Goal: Task Accomplishment & Management: Manage account settings

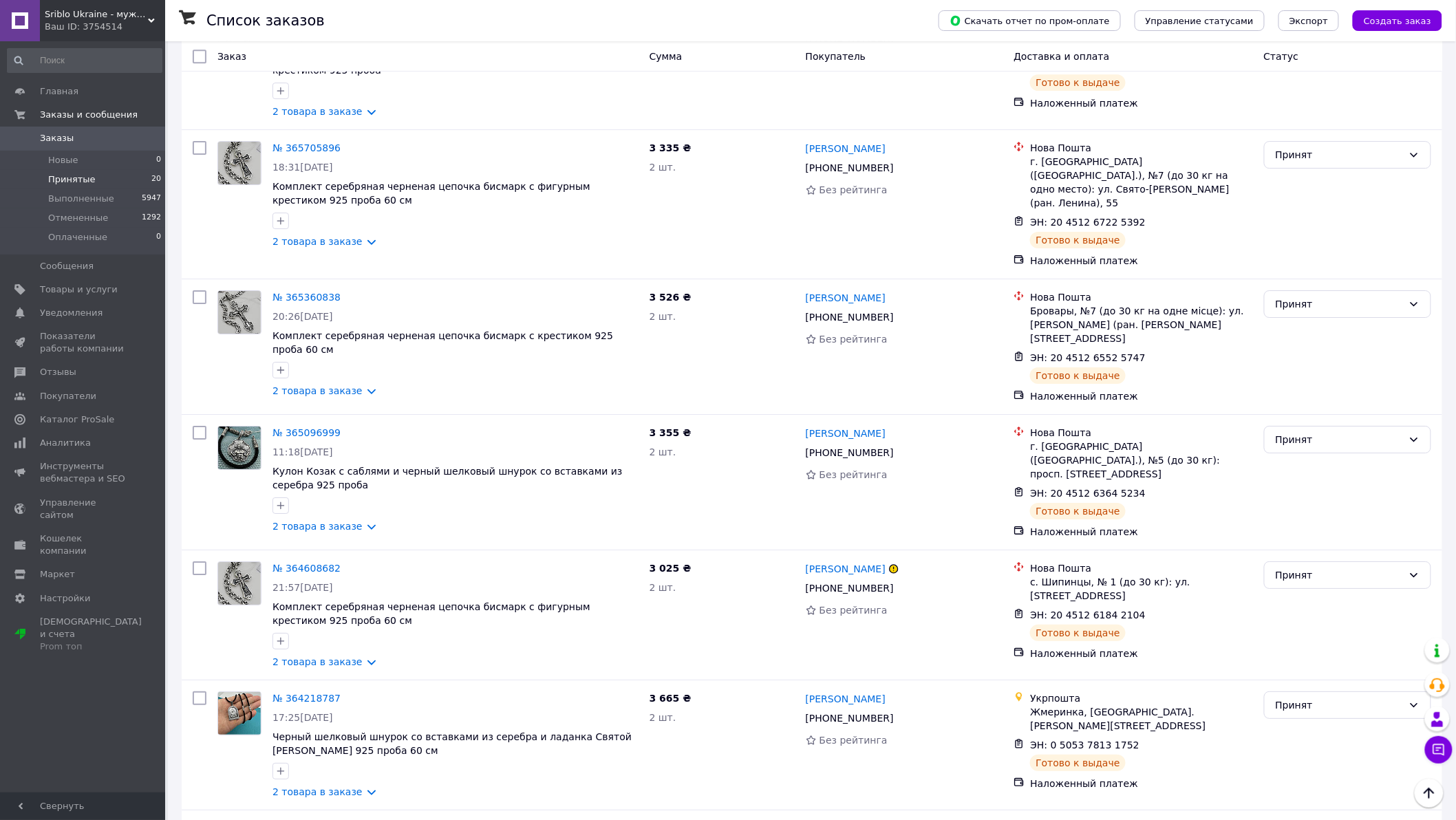
scroll to position [1984, 0]
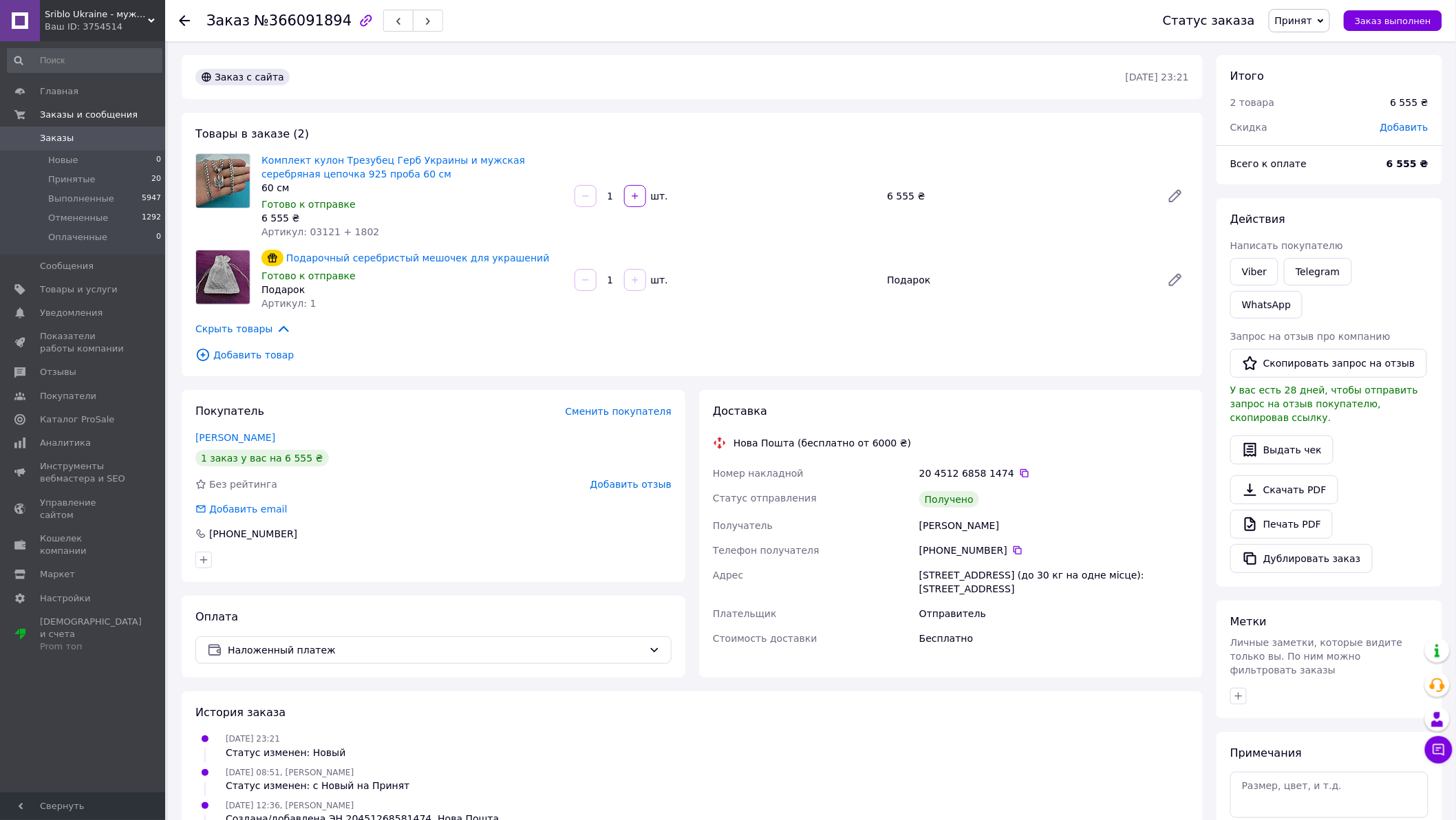
click at [1309, 18] on span "Принят" at bounding box center [1293, 20] width 37 height 11
click at [1317, 44] on li "Выполнен" at bounding box center [1305, 47] width 73 height 20
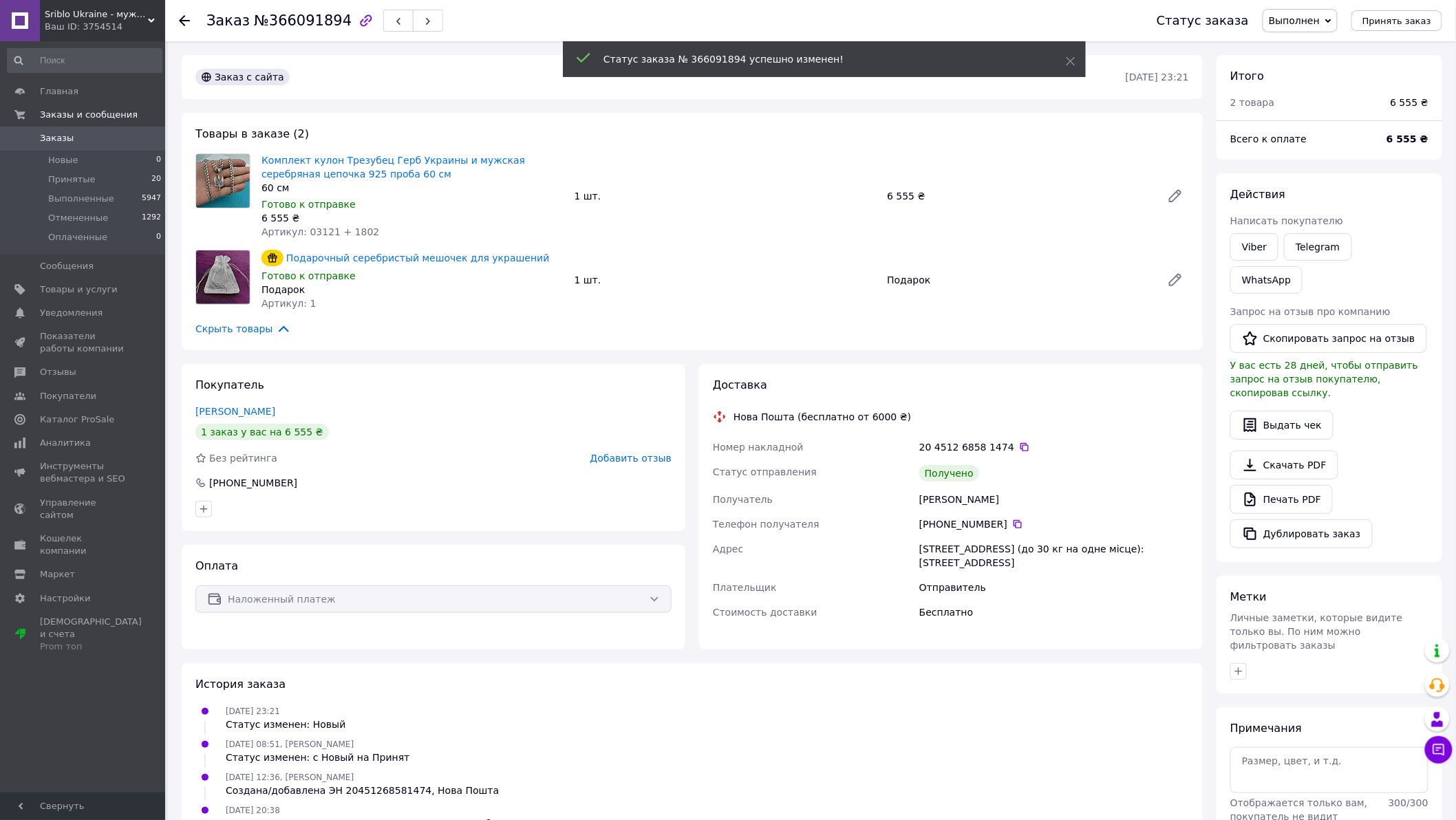
click at [628, 462] on span "Добавить отзыв" at bounding box center [631, 458] width 81 height 11
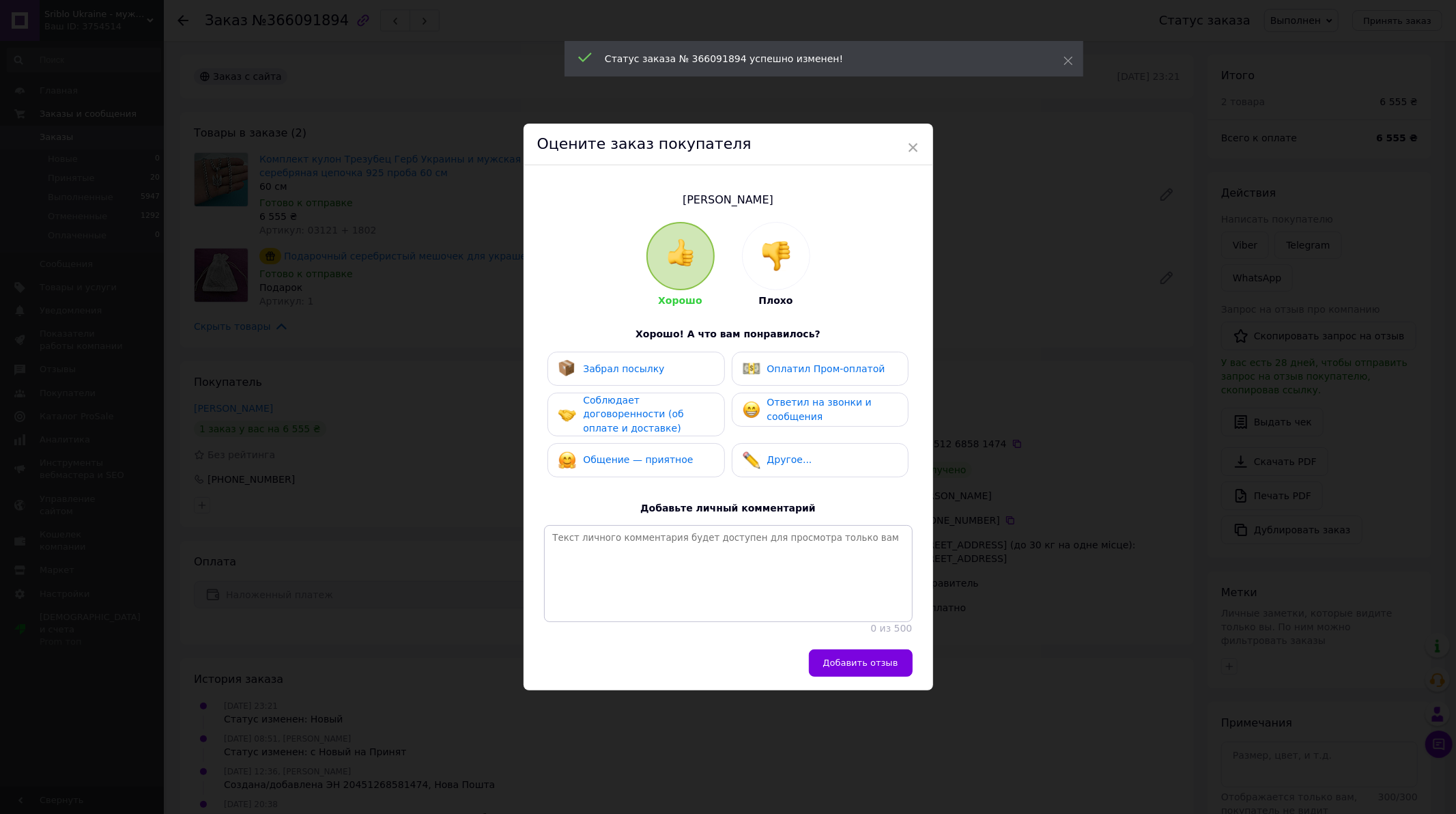
click at [635, 380] on div "Забрал посылку" at bounding box center [636, 369] width 177 height 34
click at [663, 417] on span "Соблюдает договоренности (об оплате и доставке)" at bounding box center [633, 414] width 100 height 39
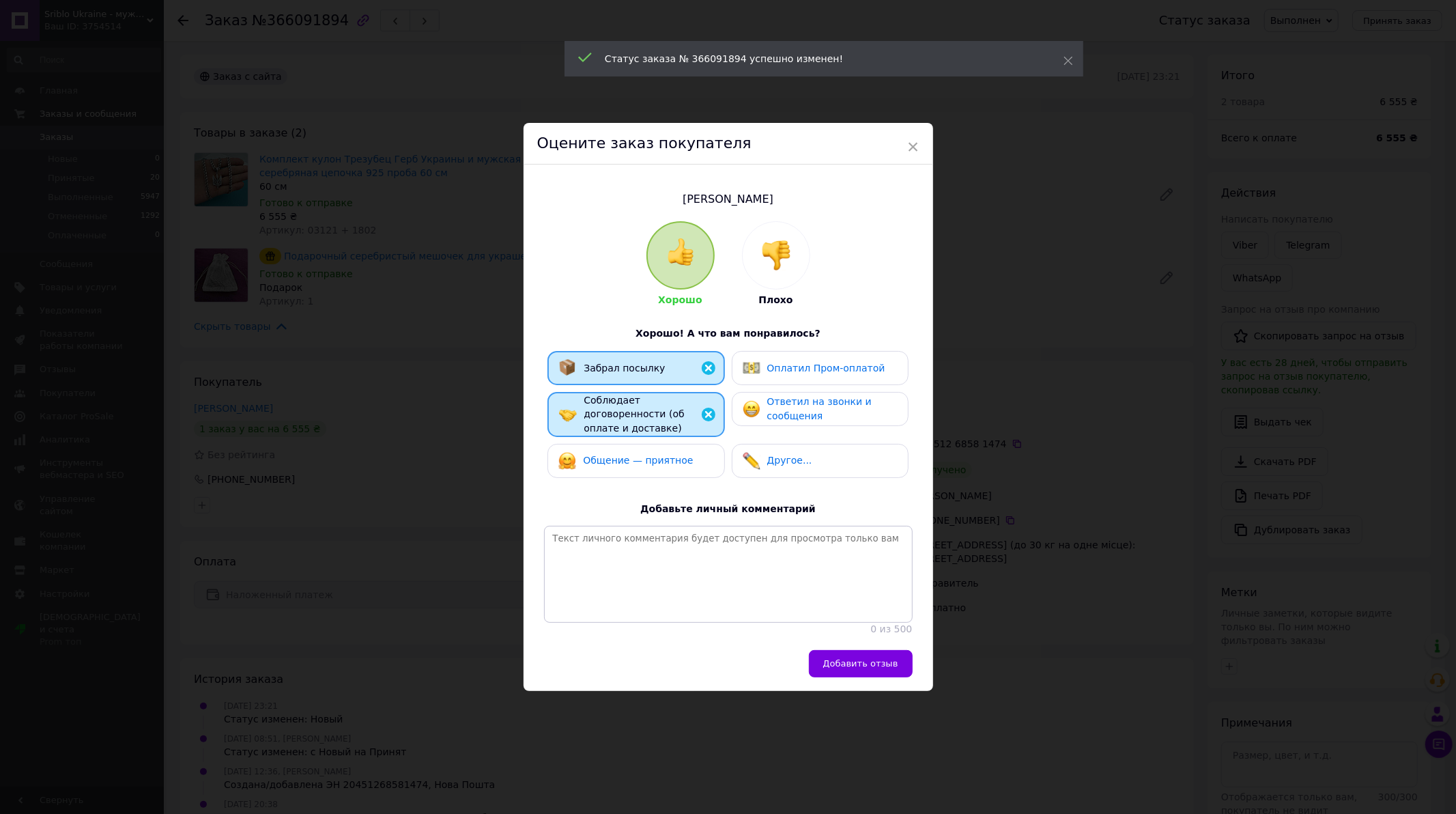
drag, startPoint x: 673, startPoint y: 445, endPoint x: 733, endPoint y: 419, distance: 65.4
click at [674, 454] on span "Общение — приятное" at bounding box center [637, 460] width 110 height 11
click at [745, 415] on img at bounding box center [752, 409] width 18 height 18
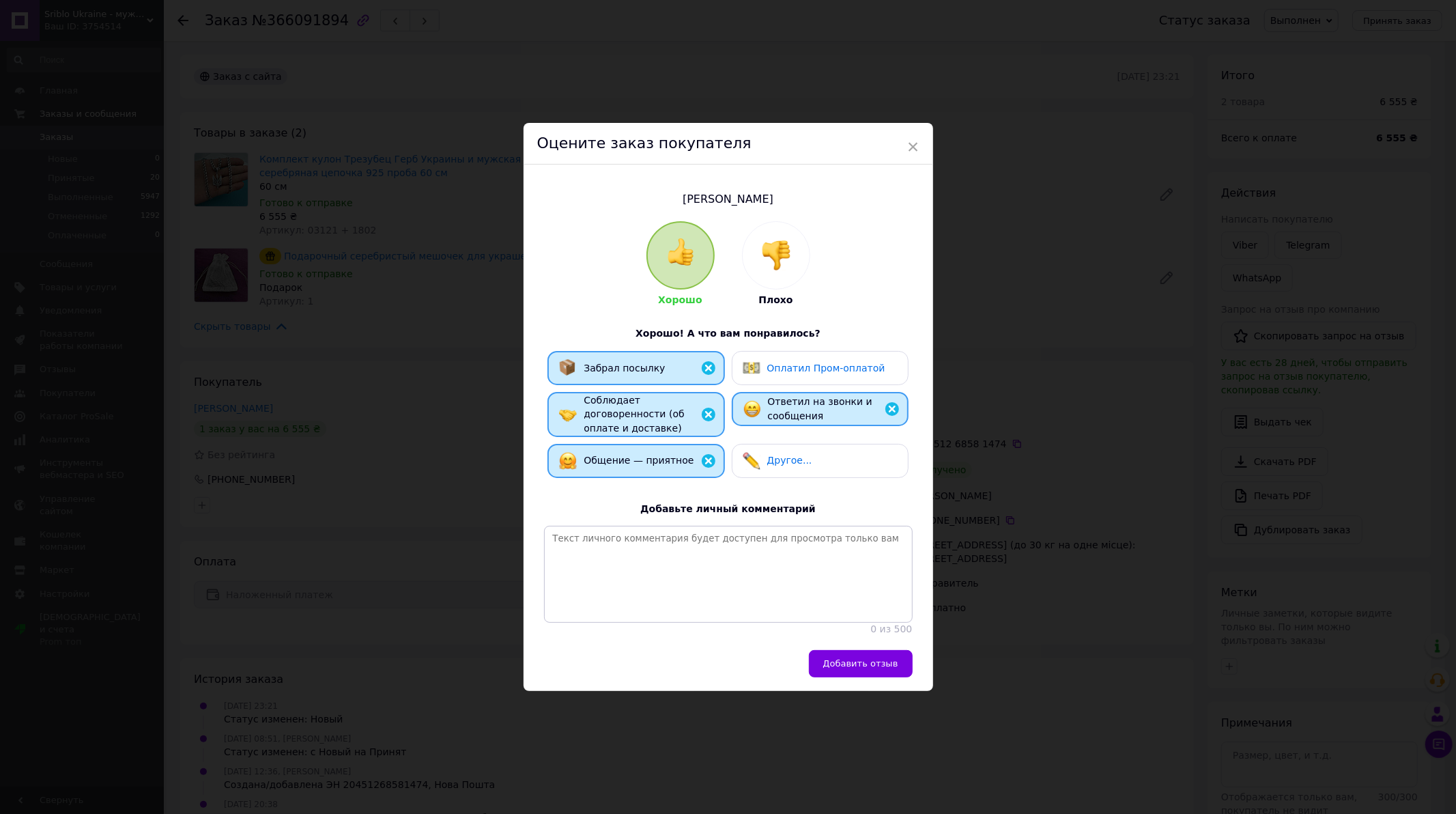
drag, startPoint x: 849, startPoint y: 664, endPoint x: 804, endPoint y: 555, distance: 117.9
click at [848, 664] on span "Добавить отзыв" at bounding box center [861, 664] width 75 height 10
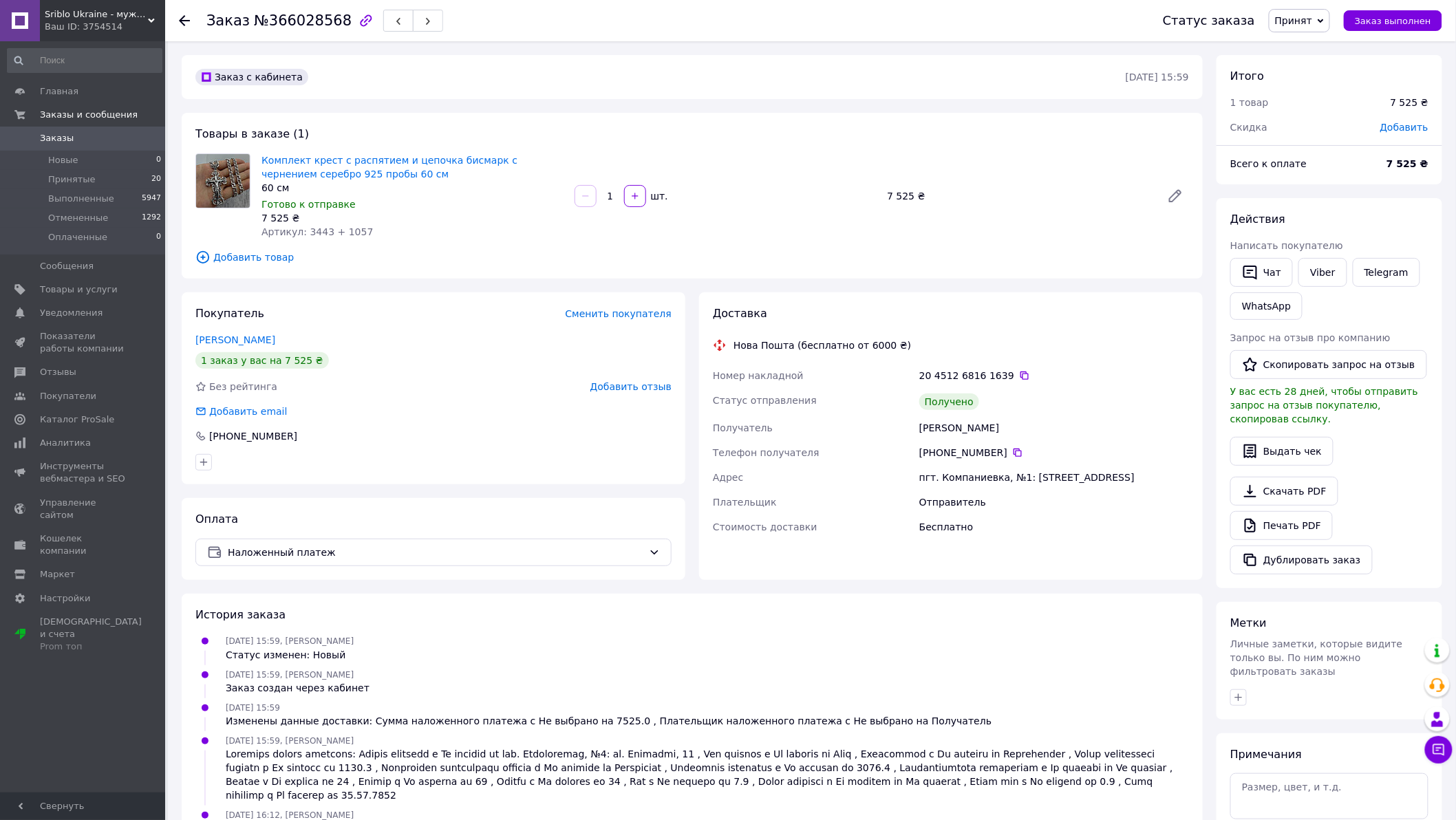
click at [1324, 18] on icon at bounding box center [1320, 21] width 6 height 6
click at [1320, 44] on li "Выполнен" at bounding box center [1305, 47] width 73 height 20
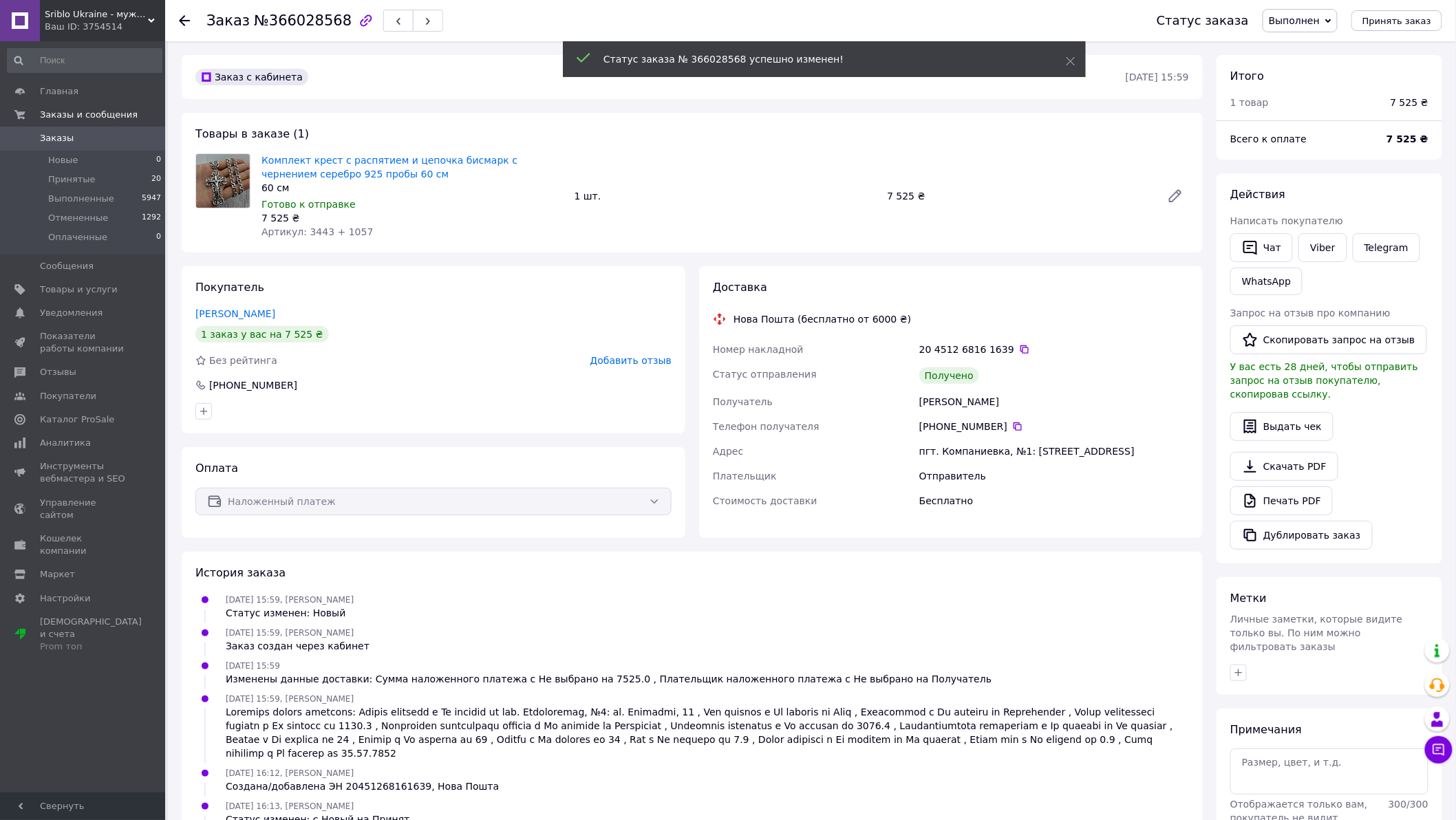
click at [643, 362] on span "Добавить отзыв" at bounding box center [631, 360] width 81 height 11
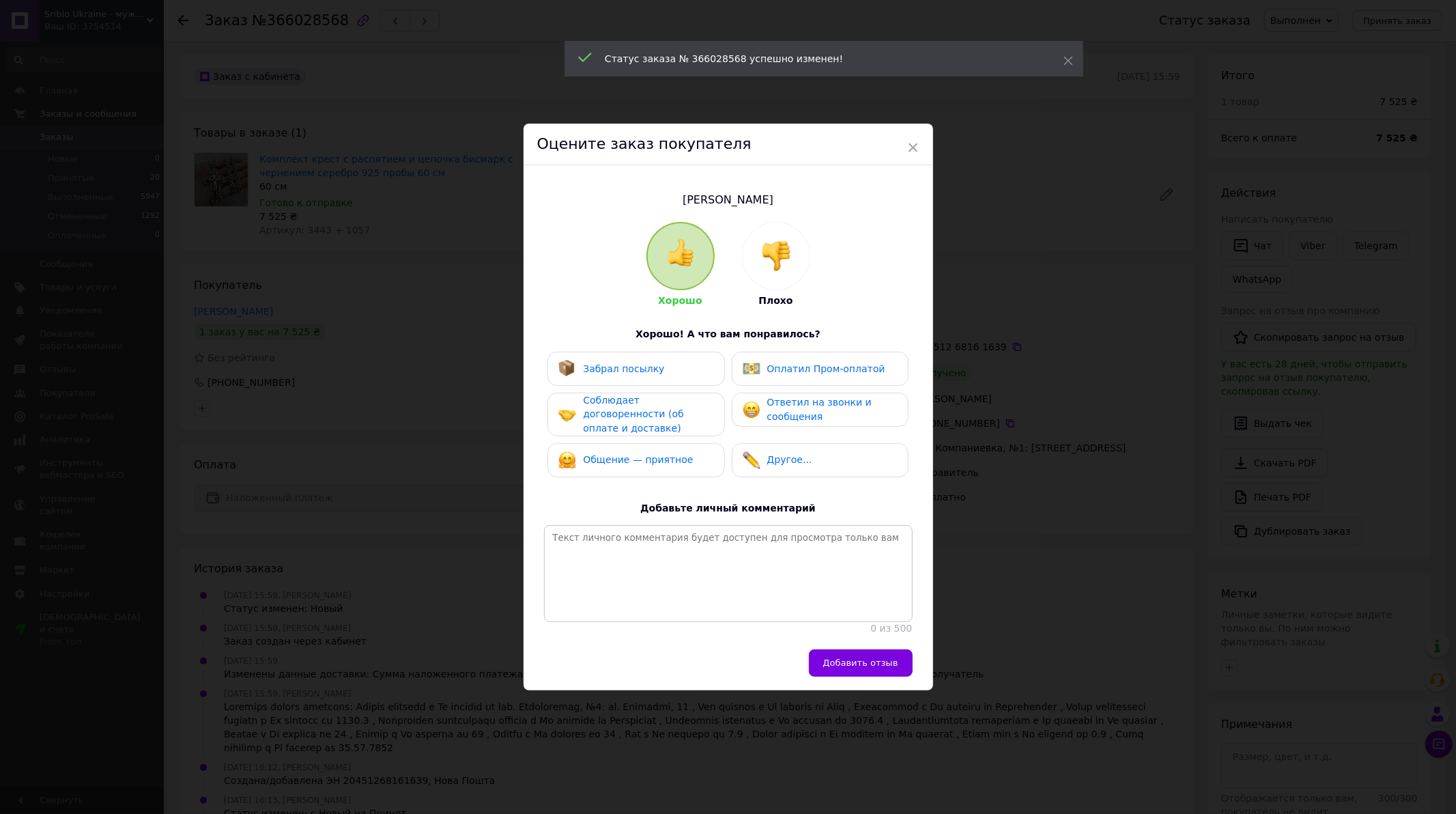
click at [638, 363] on span "Забрал посылку" at bounding box center [623, 369] width 81 height 11
drag, startPoint x: 658, startPoint y: 396, endPoint x: 666, endPoint y: 436, distance: 40.8
click at [658, 400] on span "Соблюдает договоренности (об оплате и доставке)" at bounding box center [633, 414] width 100 height 39
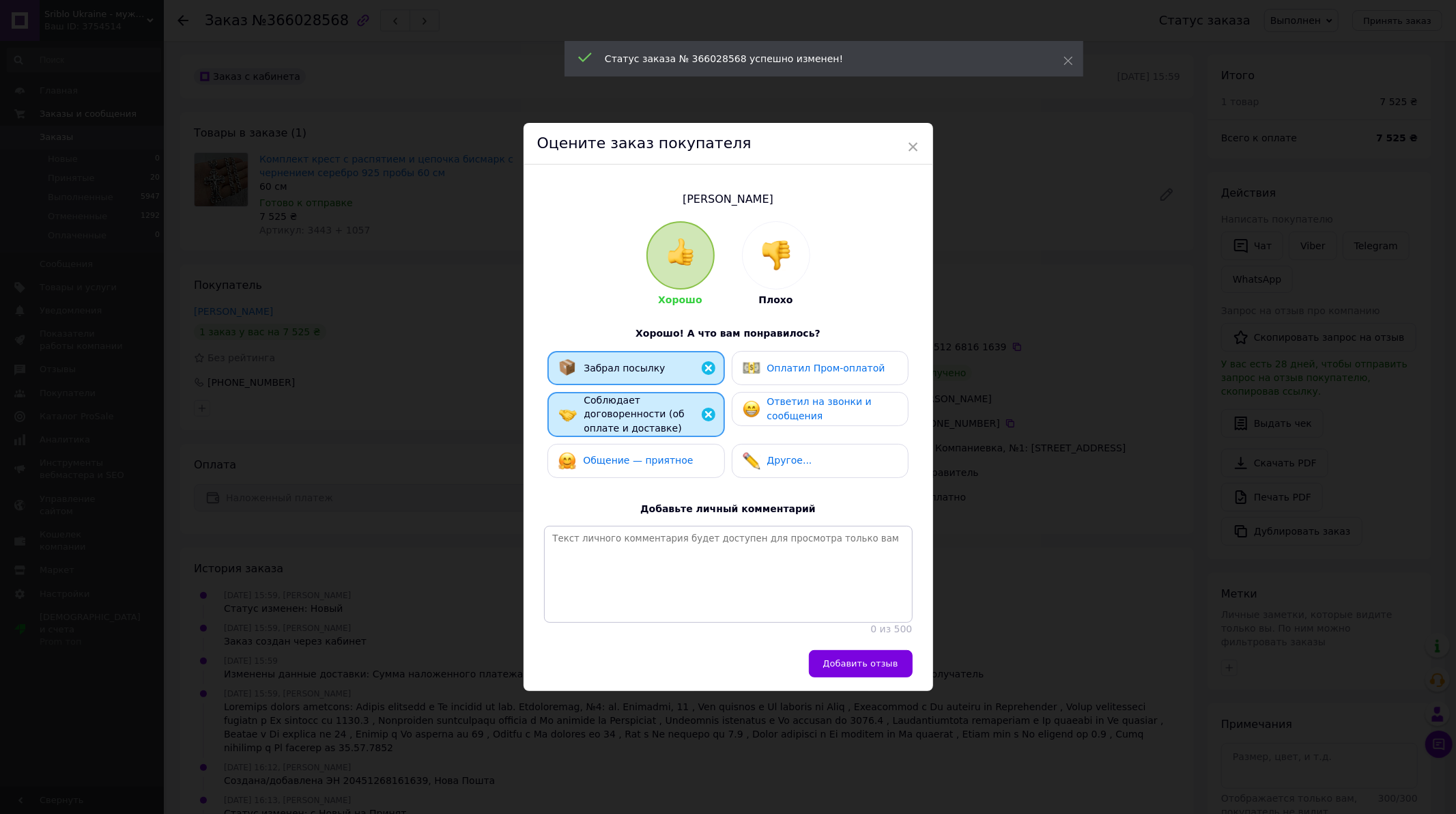
drag, startPoint x: 666, startPoint y: 436, endPoint x: 745, endPoint y: 415, distance: 81.7
click at [681, 444] on div "Общение — приятное" at bounding box center [636, 461] width 177 height 34
click at [745, 415] on img at bounding box center [752, 409] width 18 height 18
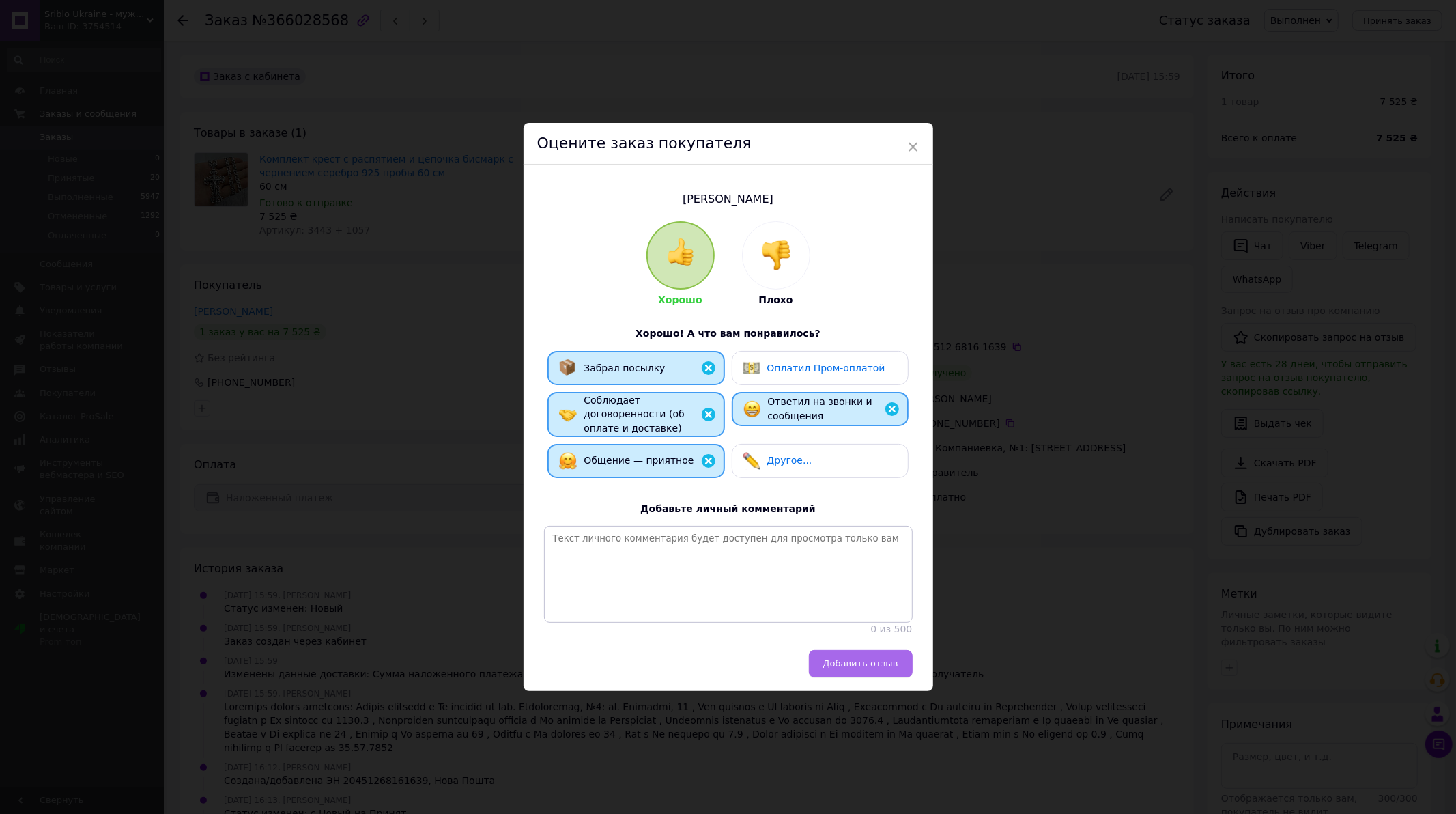
drag, startPoint x: 844, startPoint y: 667, endPoint x: 437, endPoint y: 37, distance: 750.0
click at [842, 663] on span "Добавить отзыв" at bounding box center [861, 664] width 75 height 10
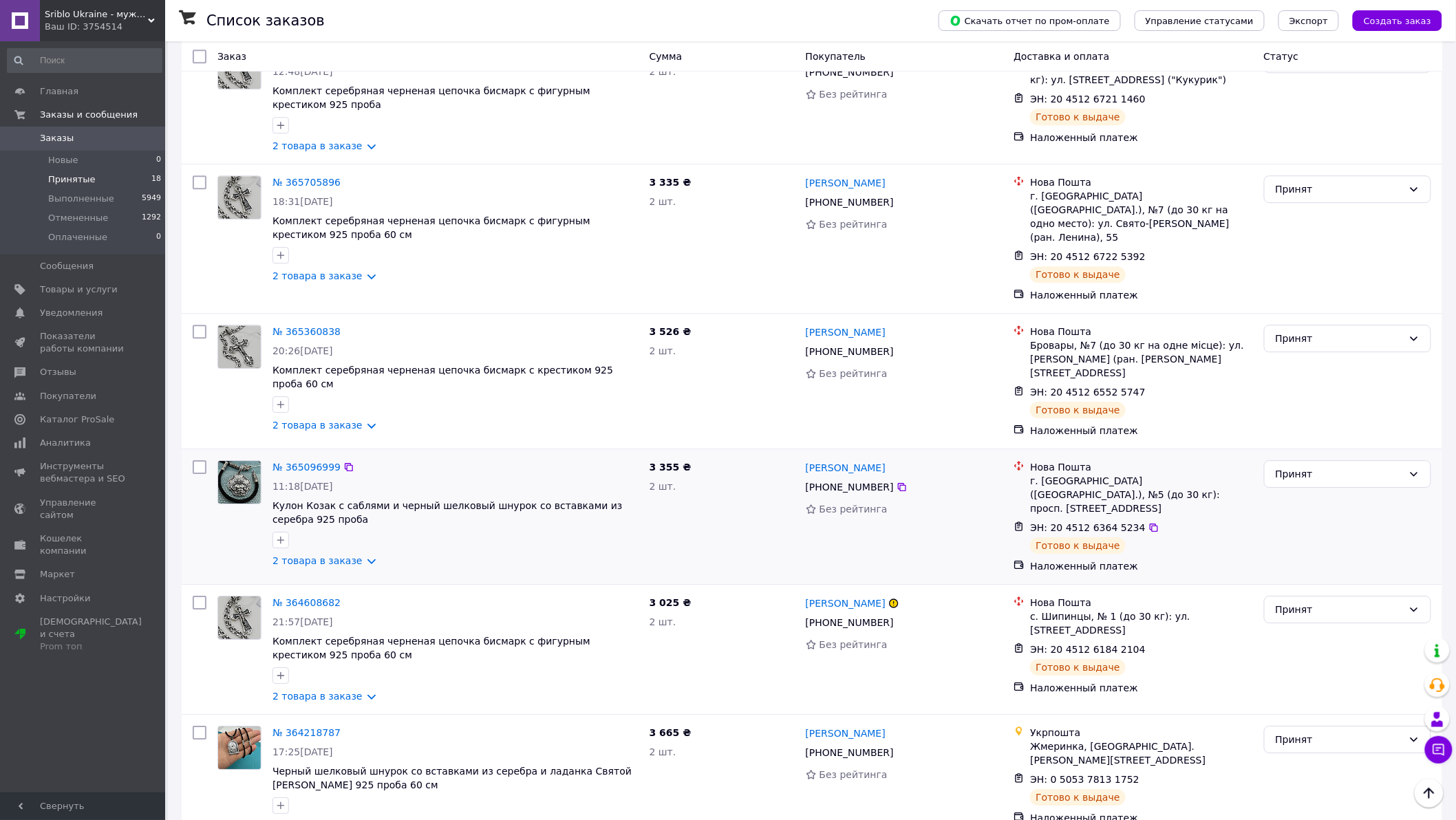
scroll to position [1742, 0]
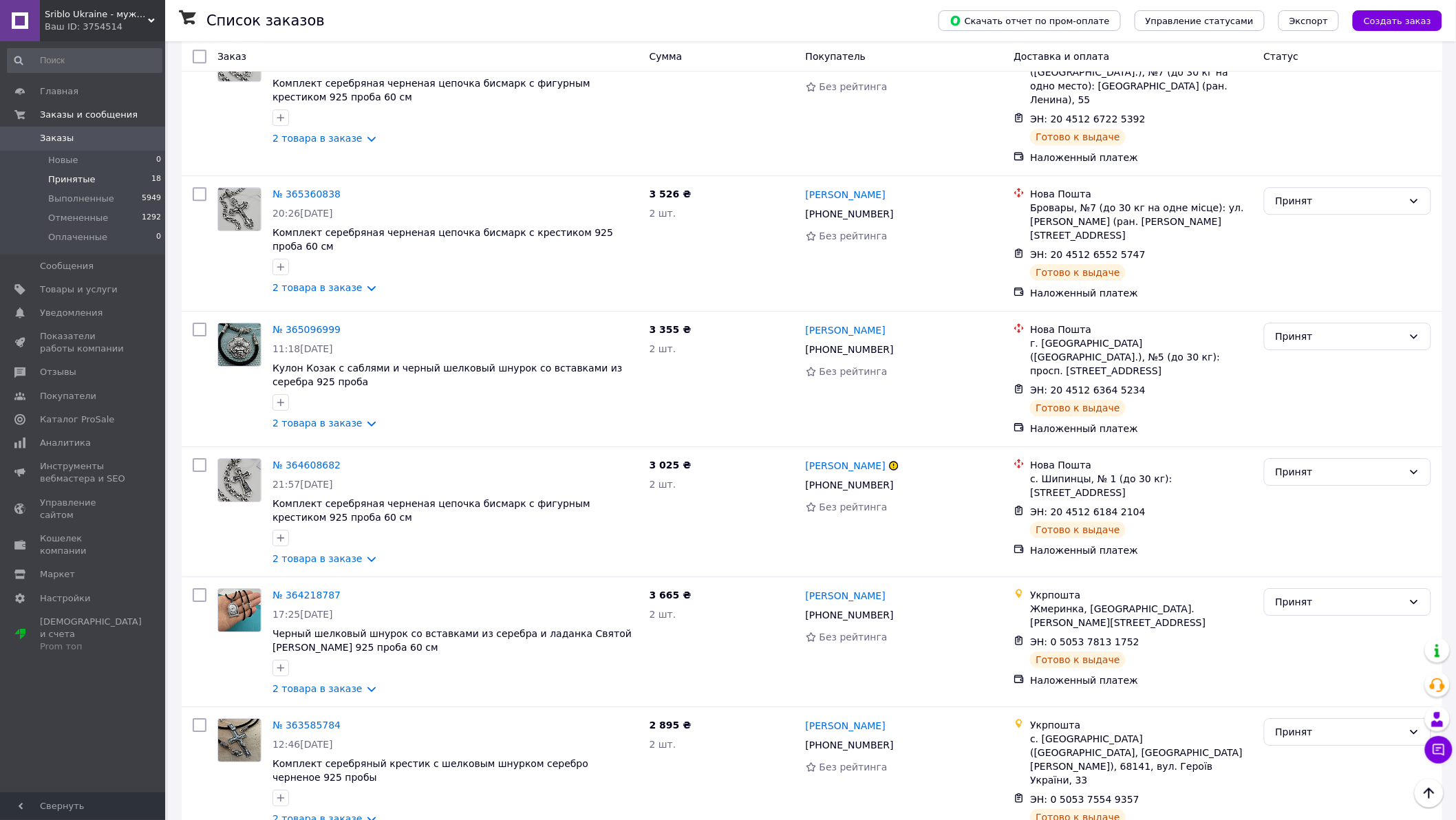
scroll to position [1742, 0]
